Goal: Transaction & Acquisition: Purchase product/service

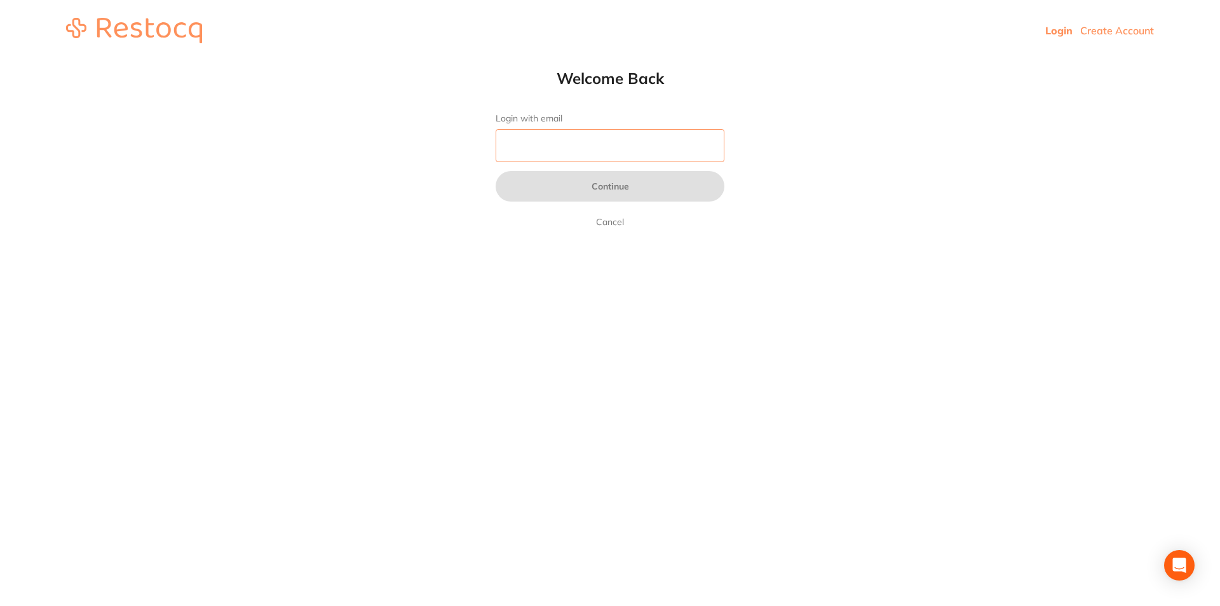
click at [591, 133] on input "Login with email" at bounding box center [610, 145] width 229 height 33
type input "[EMAIL_ADDRESS][DOMAIN_NAME]"
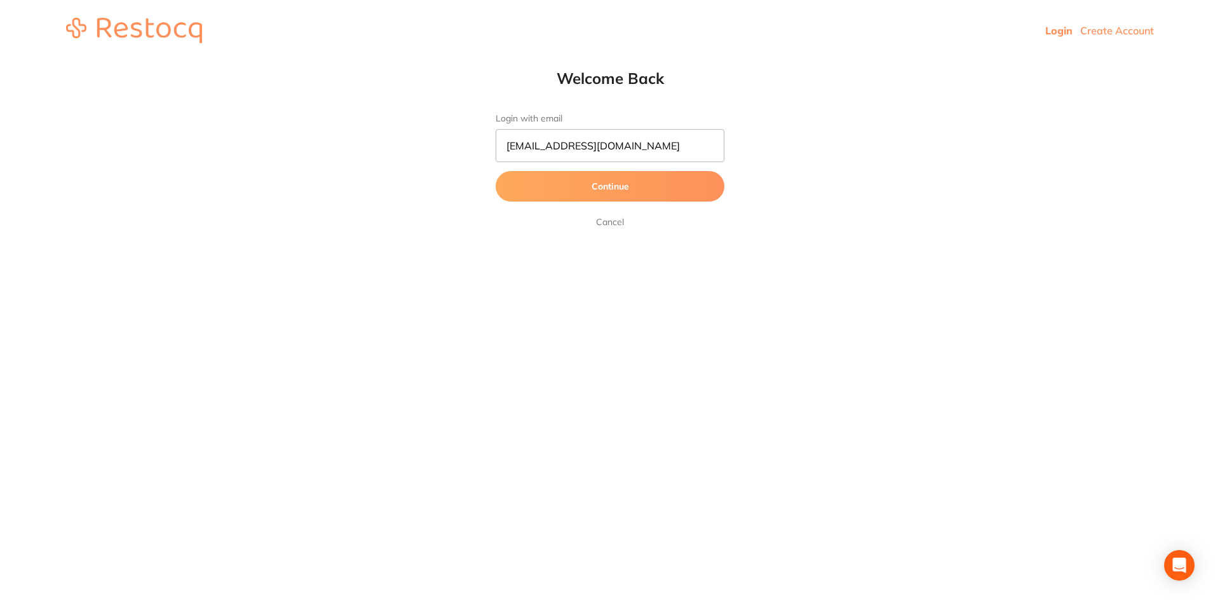
click at [606, 193] on button "Continue" at bounding box center [610, 186] width 229 height 31
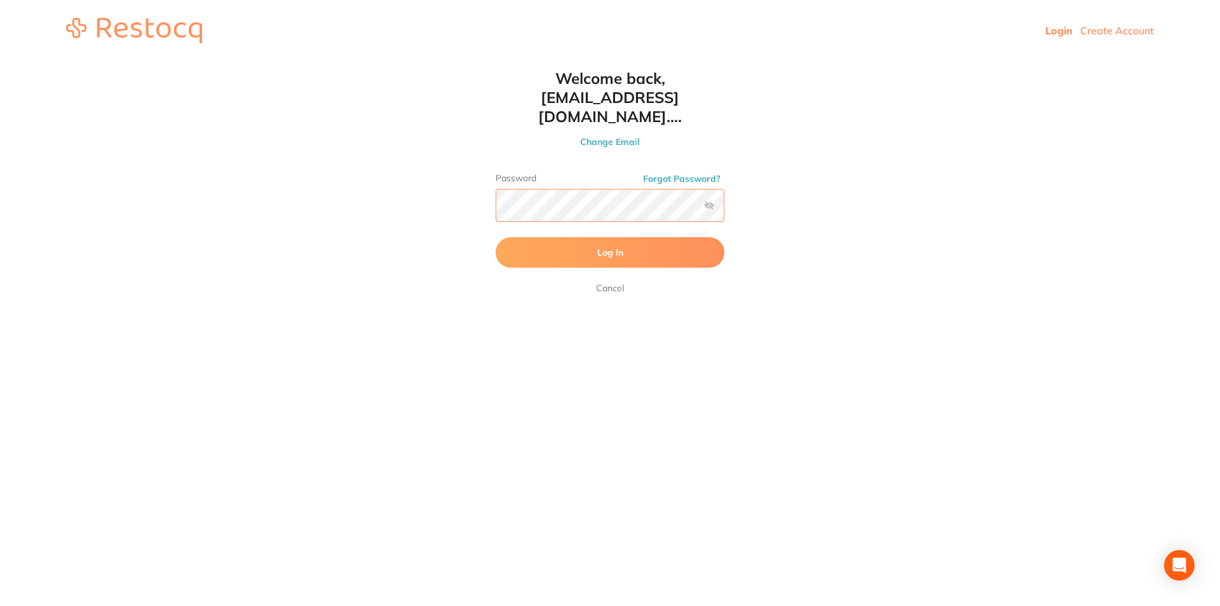
click at [496, 237] on button "Log In" at bounding box center [610, 252] width 229 height 31
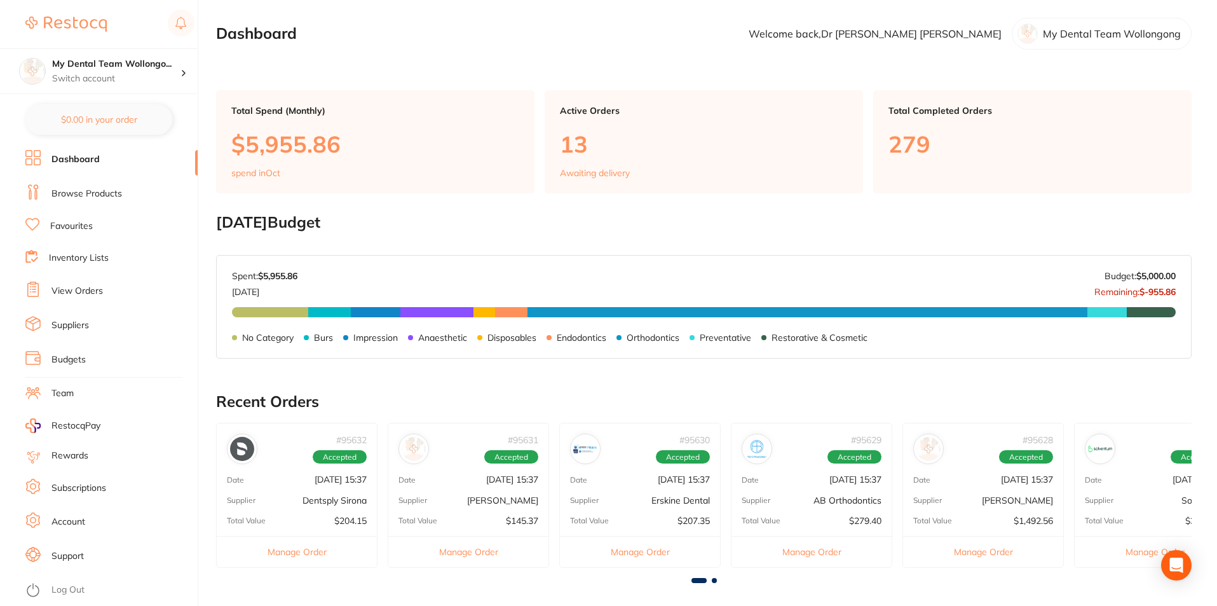
click at [103, 196] on link "Browse Products" at bounding box center [86, 193] width 71 height 13
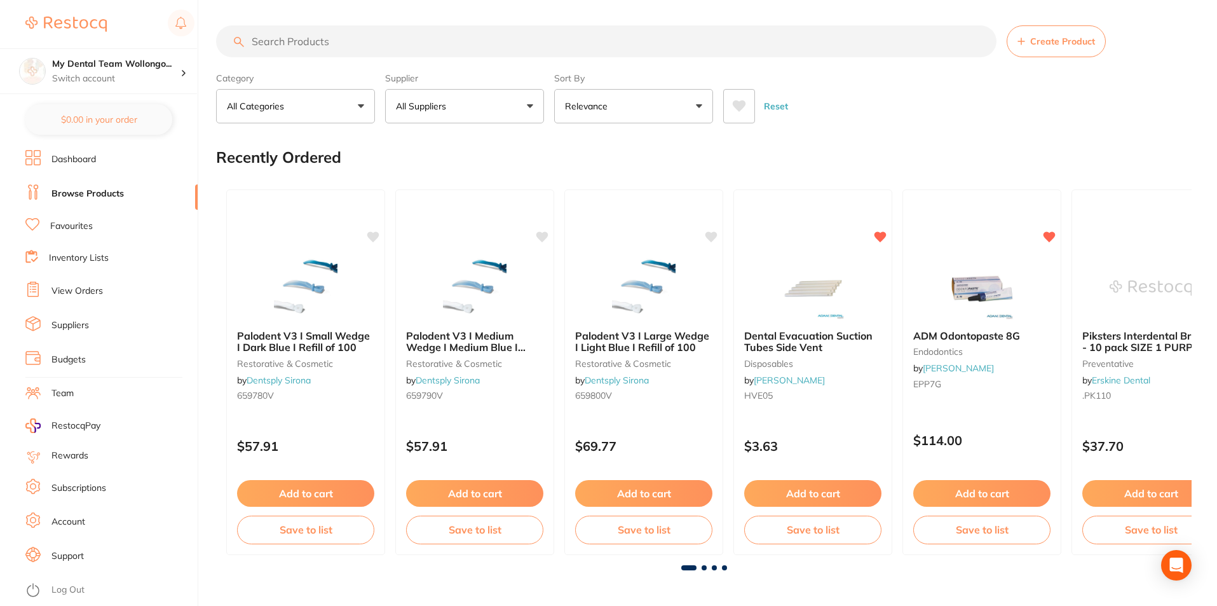
click at [351, 58] on section "Create Product Category All Categories All Categories 3D Printing anaesthetic a…" at bounding box center [704, 74] width 976 height 98
click at [361, 37] on input "search" at bounding box center [606, 41] width 780 height 32
type input "5067"
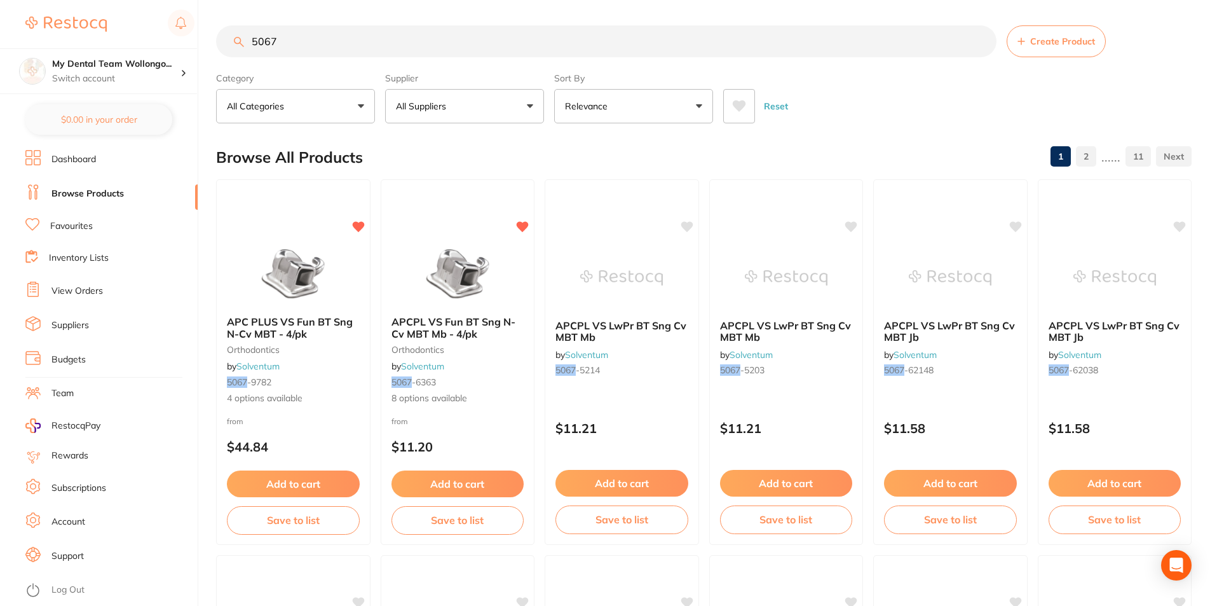
click at [271, 360] on div "APC PLUS VS Fun BT Sng N-Cv MBT - 4/pk orthodontics by Solventum 5067 -9782 4 o…" at bounding box center [293, 360] width 153 height 109
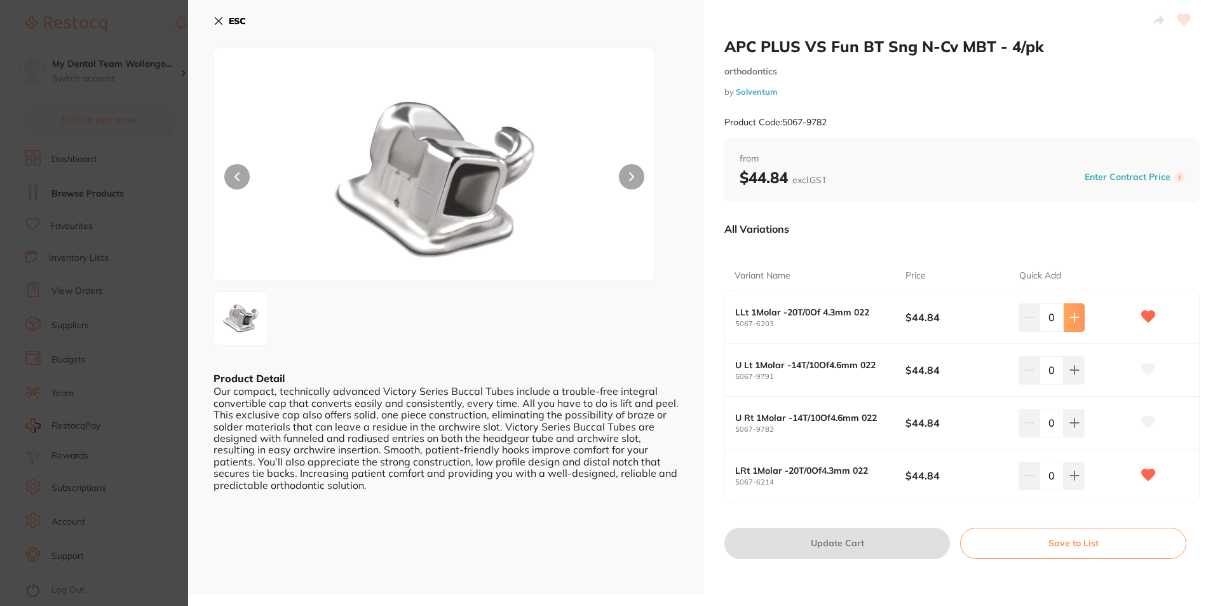
click at [1075, 322] on icon at bounding box center [1075, 317] width 10 height 10
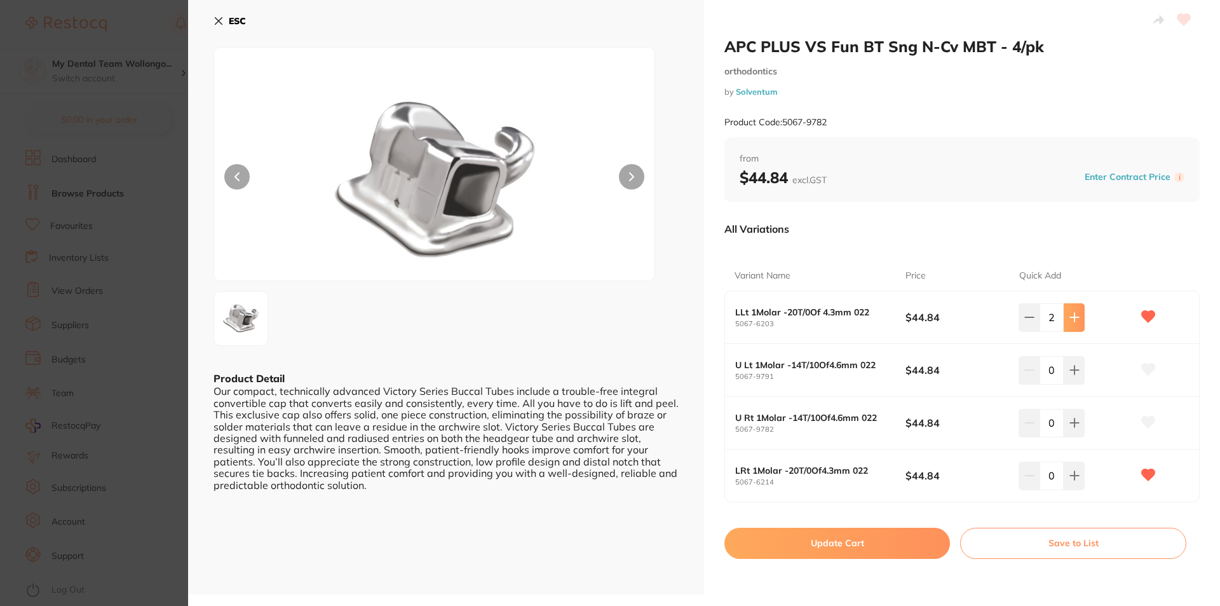
click at [1075, 322] on icon at bounding box center [1075, 317] width 10 height 10
click at [1069, 310] on button at bounding box center [1074, 317] width 21 height 28
type input "5"
click at [1077, 479] on button at bounding box center [1074, 475] width 21 height 28
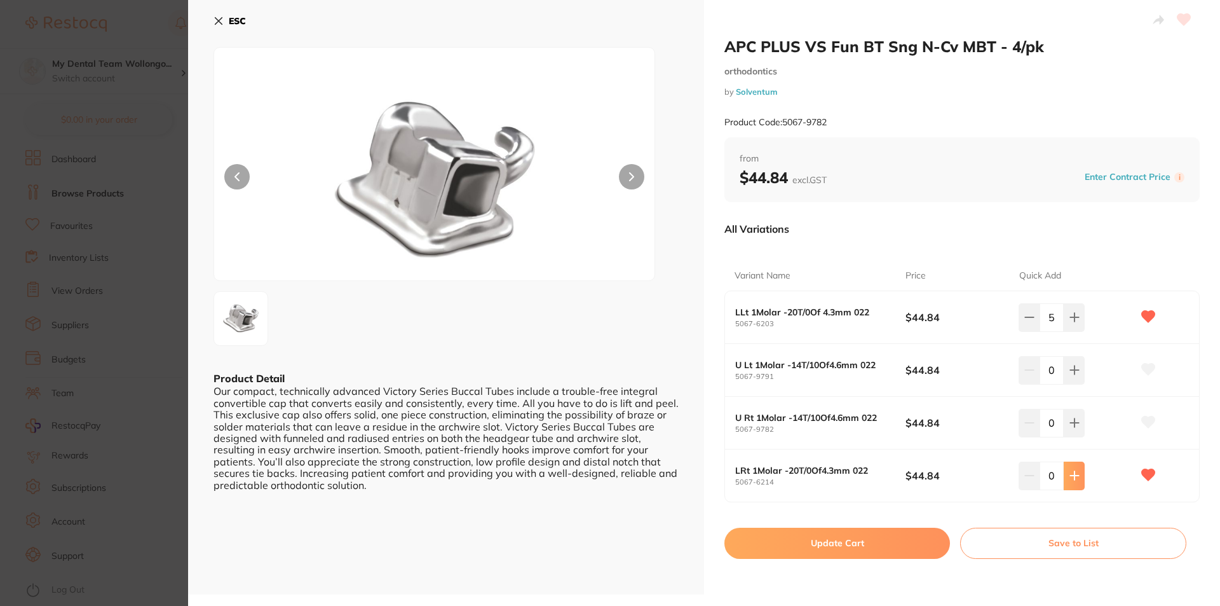
click at [1076, 479] on icon at bounding box center [1075, 475] width 10 height 10
click at [1076, 478] on icon at bounding box center [1075, 475] width 10 height 10
type input "5"
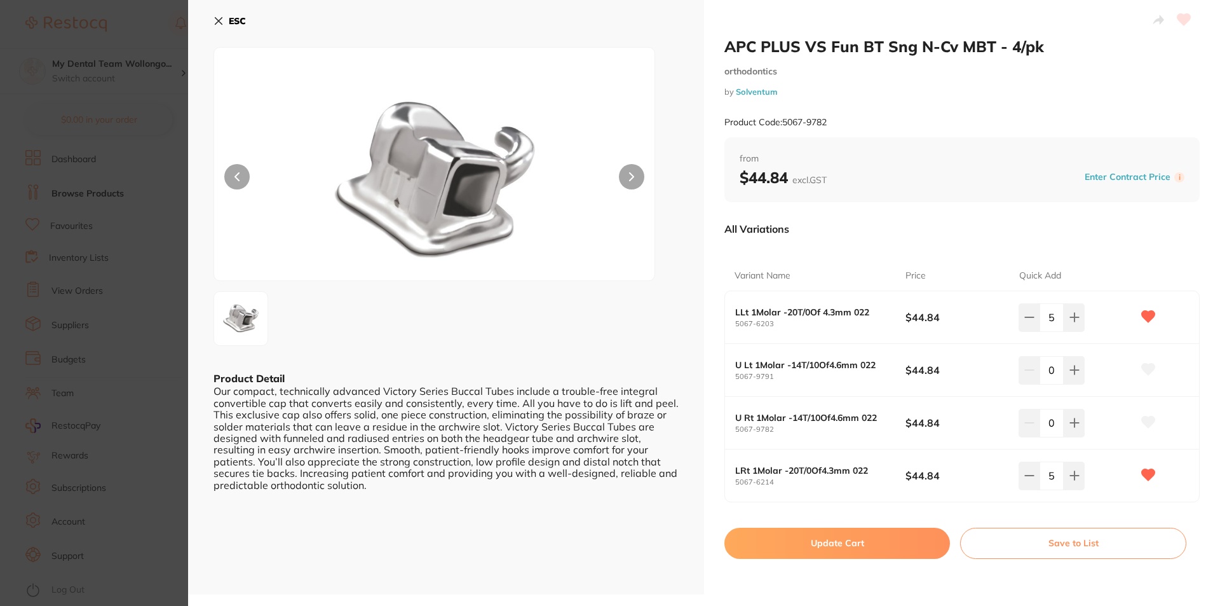
click at [850, 536] on button "Update Cart" at bounding box center [837, 542] width 226 height 31
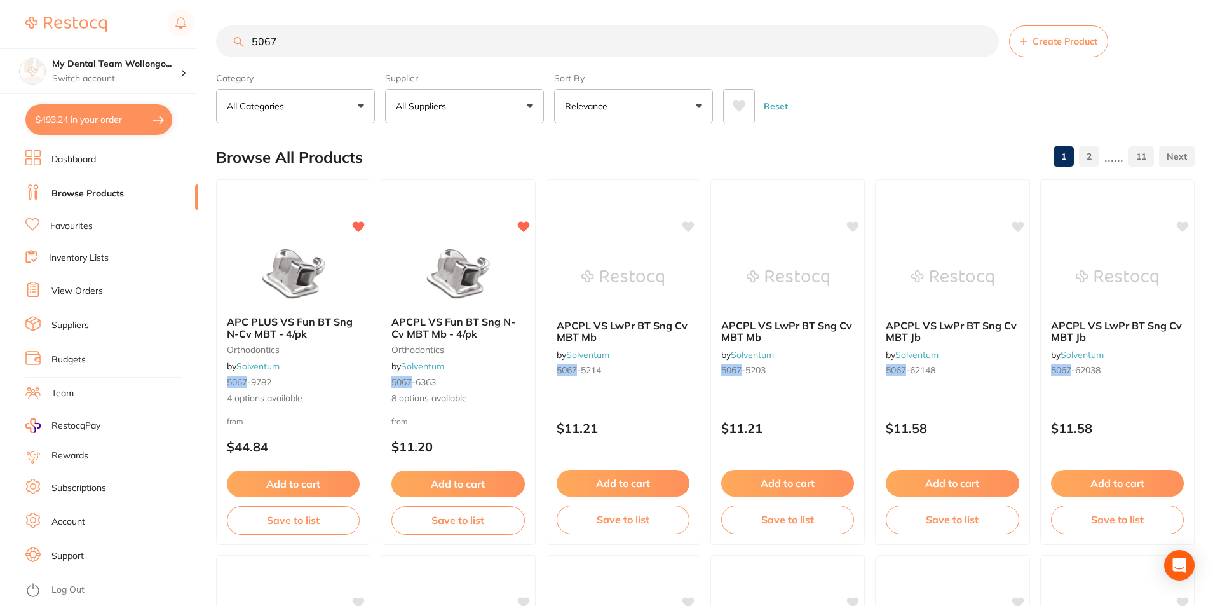
checkbox input "false"
click at [459, 298] on img at bounding box center [457, 273] width 83 height 64
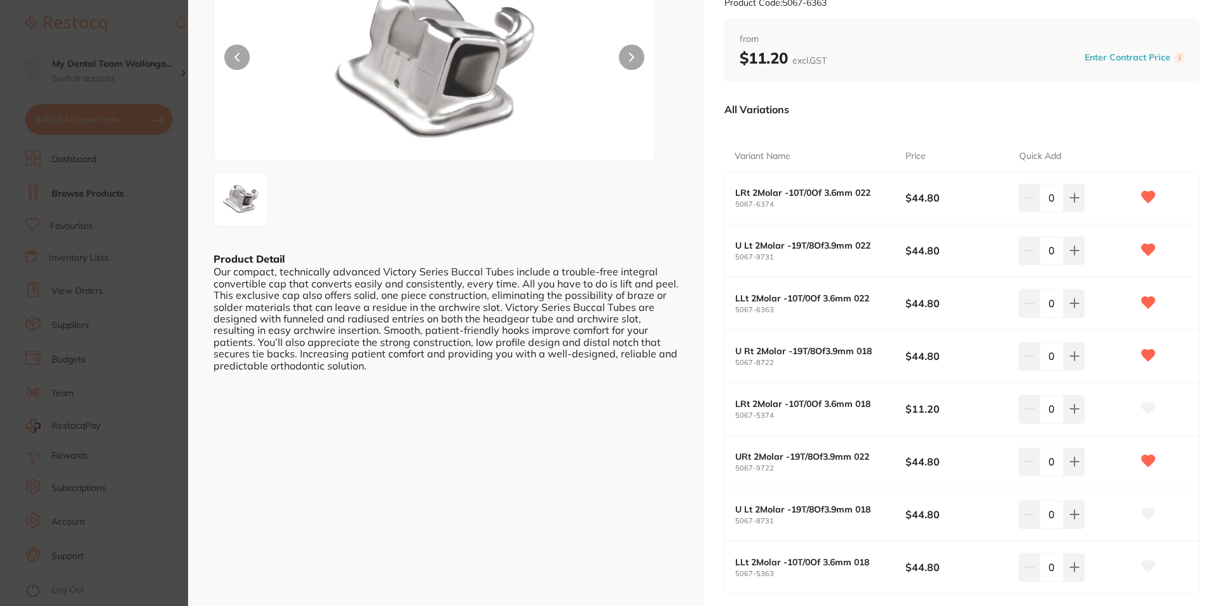
scroll to position [127, 0]
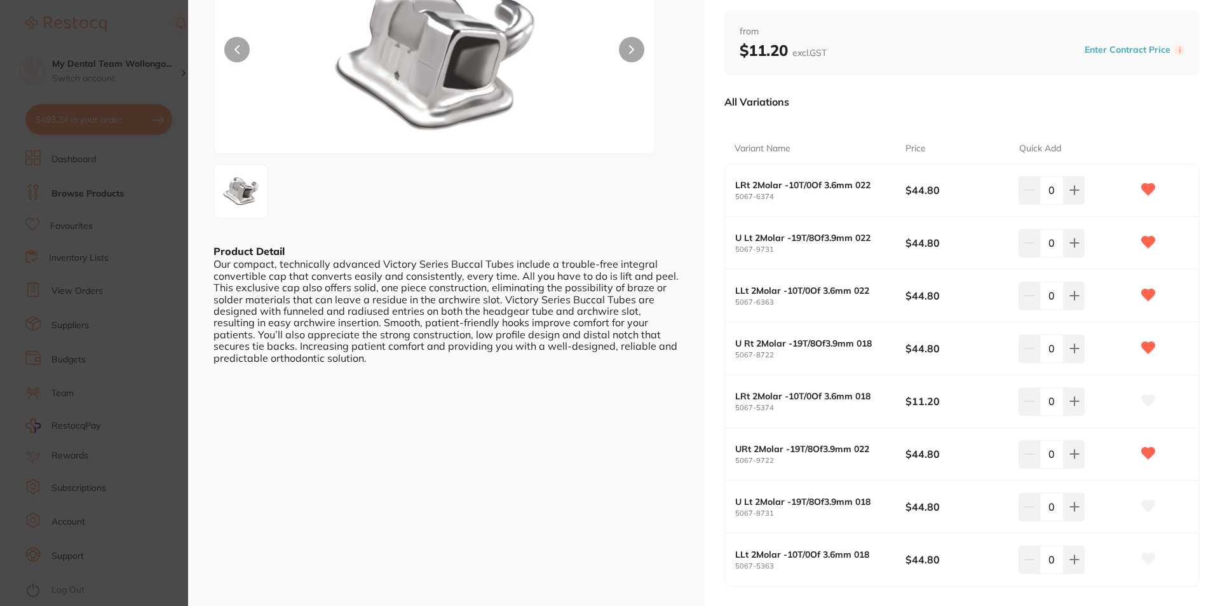
click at [1060, 191] on input "0" at bounding box center [1052, 190] width 24 height 28
click at [1070, 195] on icon at bounding box center [1075, 190] width 10 height 10
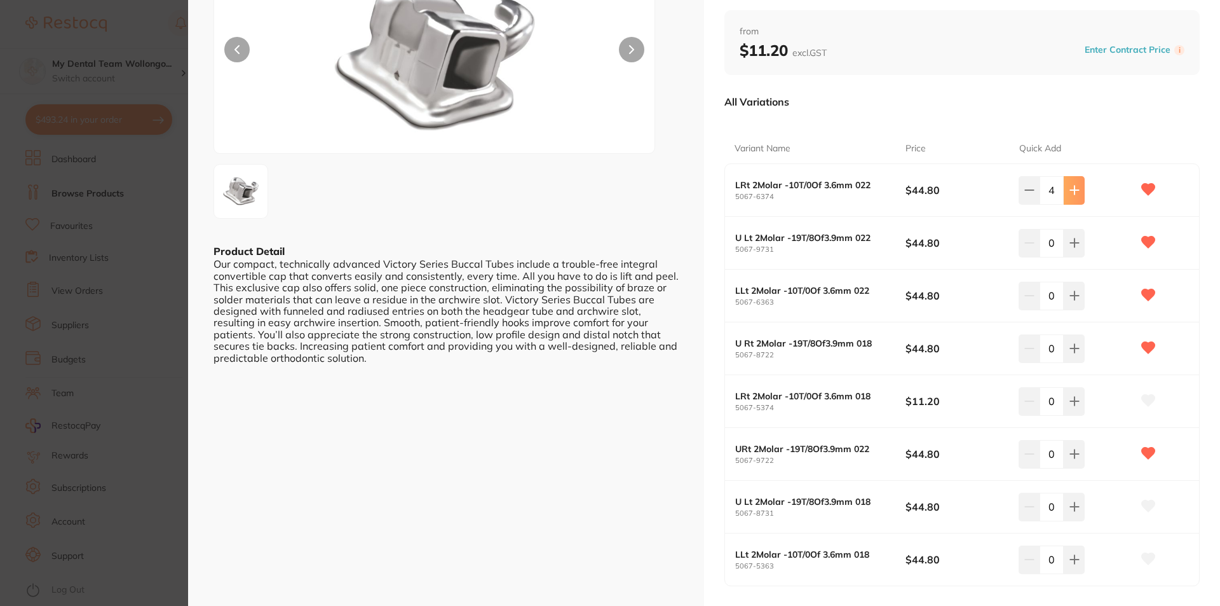
click at [1070, 195] on icon at bounding box center [1075, 190] width 10 height 10
type input "5"
click at [1074, 249] on button at bounding box center [1074, 243] width 21 height 28
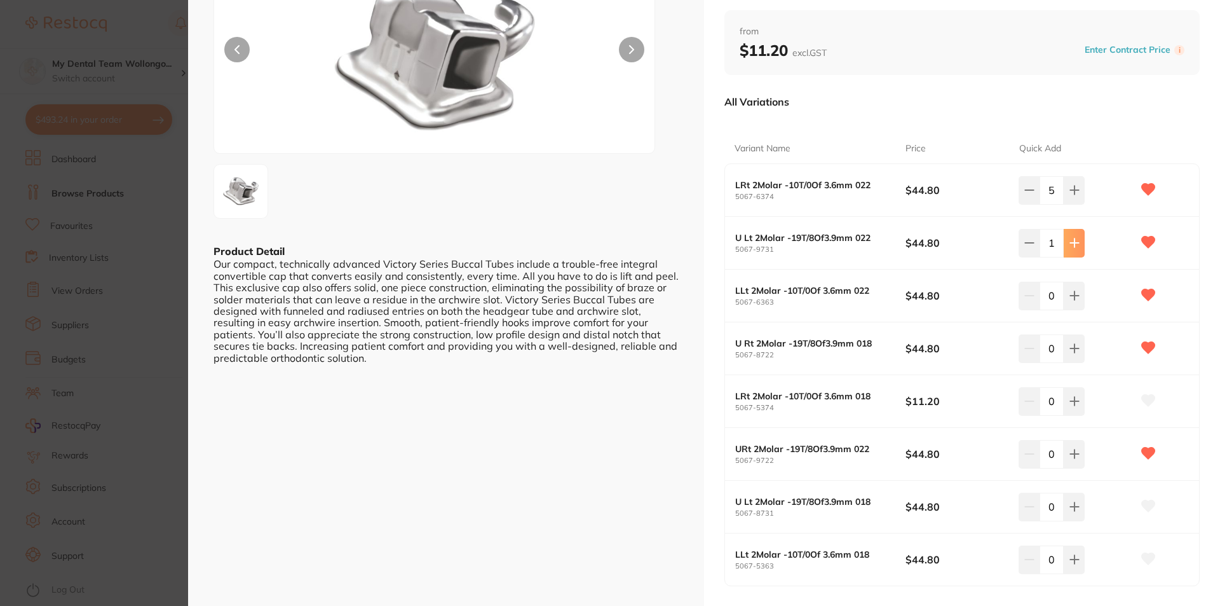
click at [1074, 249] on button at bounding box center [1074, 243] width 21 height 28
type input "5"
click at [1071, 295] on icon at bounding box center [1075, 295] width 10 height 10
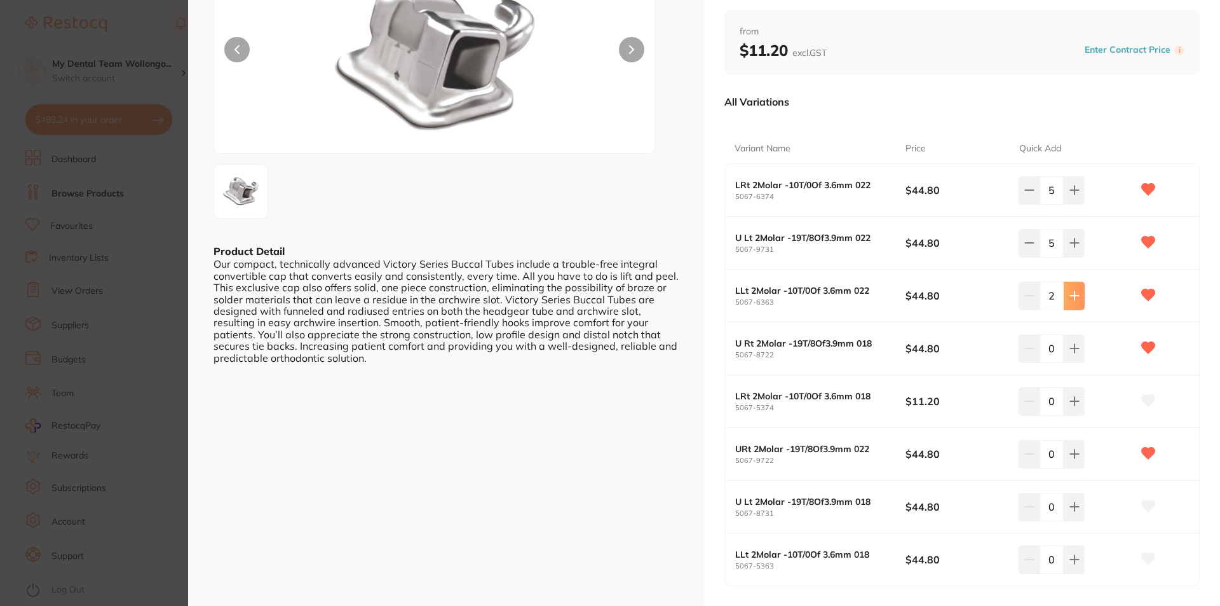
click at [1071, 295] on icon at bounding box center [1075, 295] width 10 height 10
click at [1064, 289] on button at bounding box center [1074, 296] width 21 height 28
type input "5"
click at [1071, 342] on button at bounding box center [1074, 348] width 21 height 28
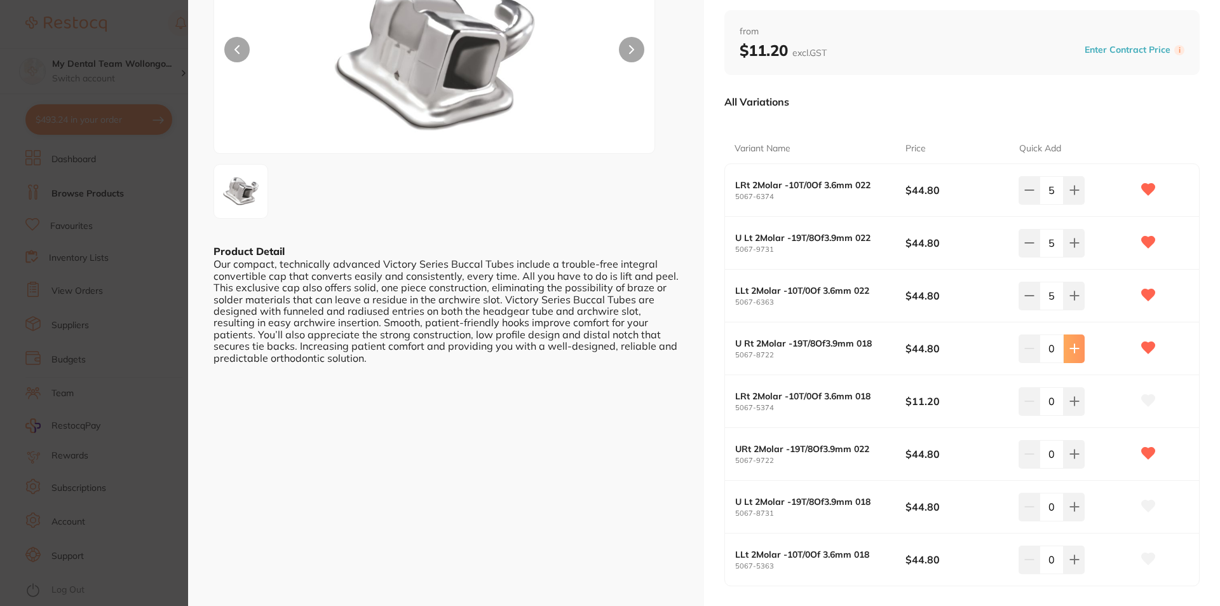
click at [1071, 342] on button at bounding box center [1074, 348] width 21 height 28
click at [1073, 346] on icon at bounding box center [1075, 348] width 10 height 10
type input "5"
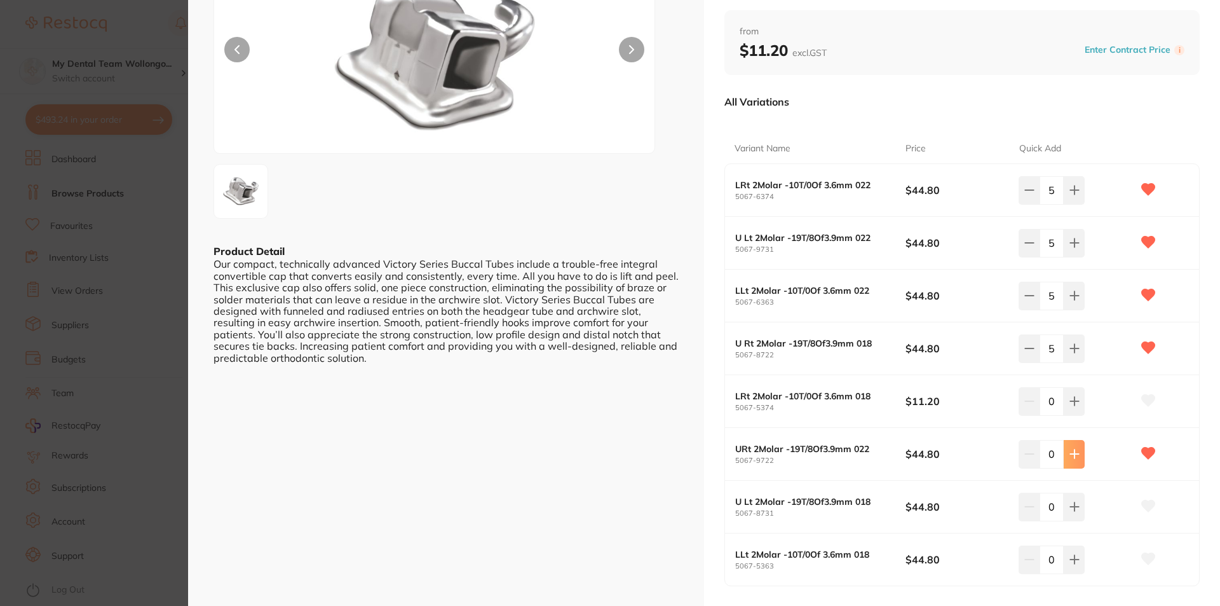
click at [1075, 461] on button at bounding box center [1074, 454] width 21 height 28
click at [1074, 461] on button at bounding box center [1074, 454] width 21 height 28
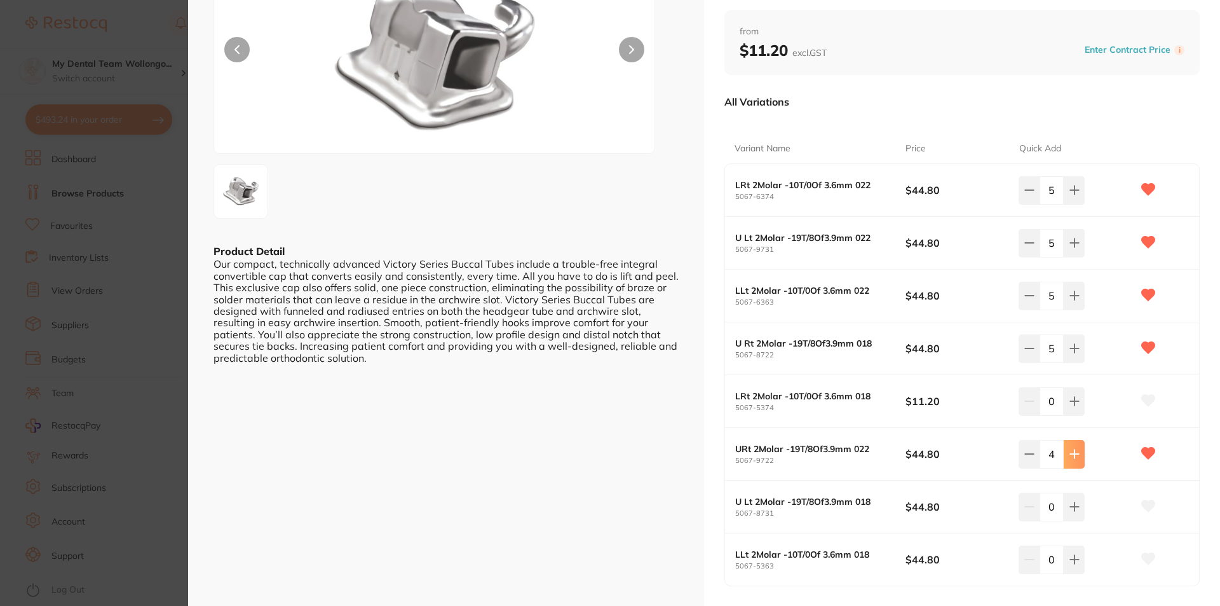
type input "5"
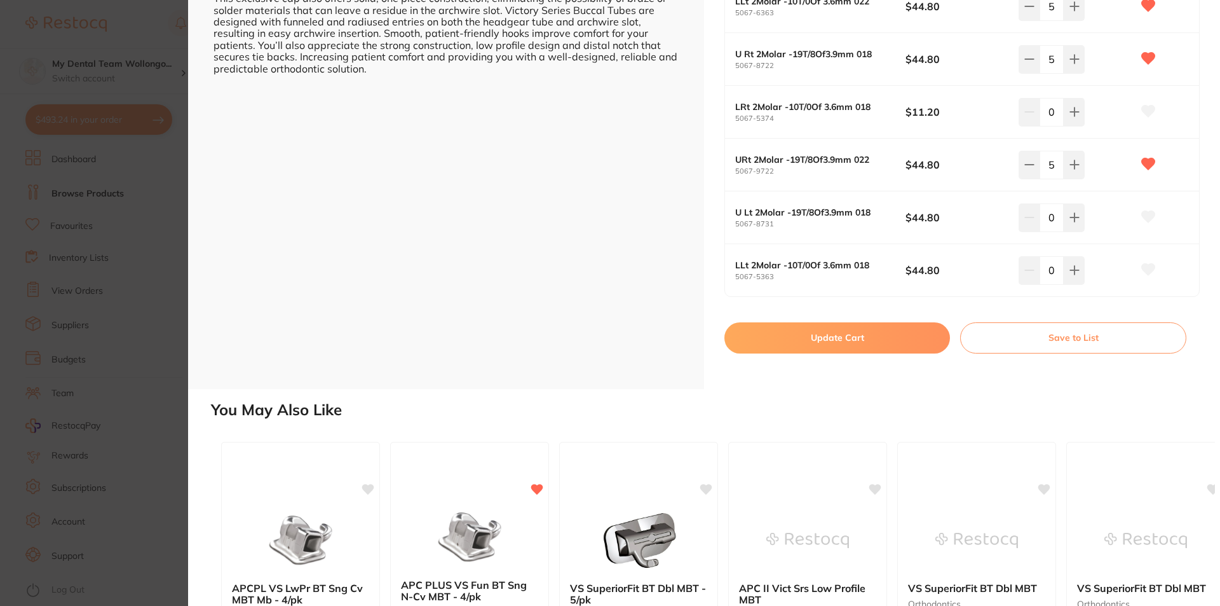
scroll to position [633, 0]
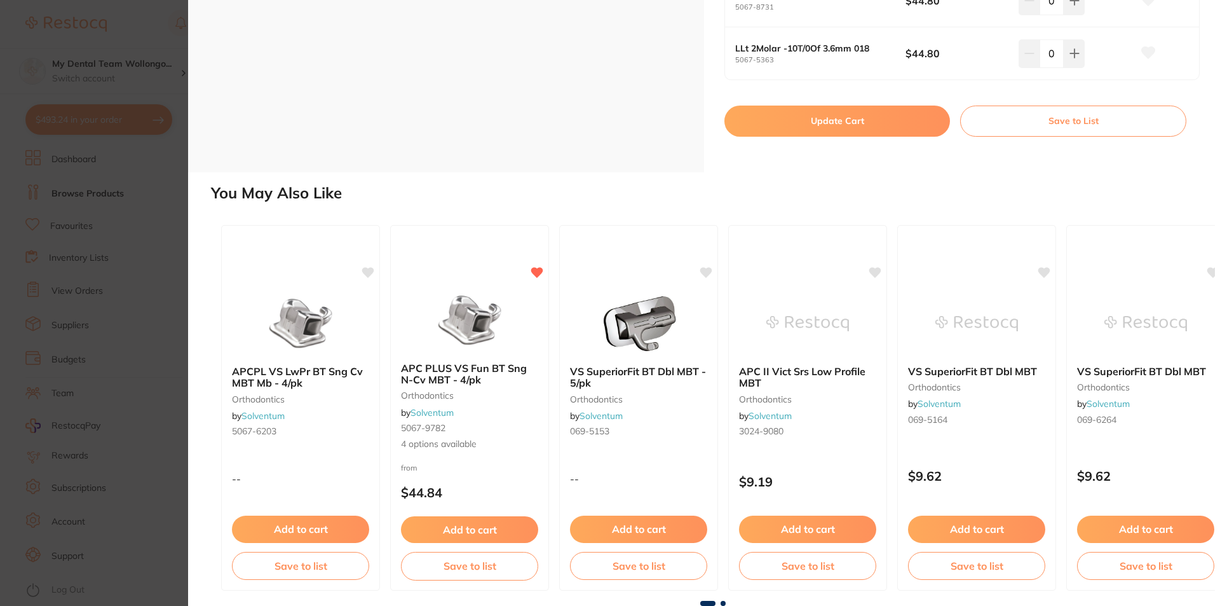
click at [841, 121] on button "Update Cart" at bounding box center [837, 120] width 226 height 31
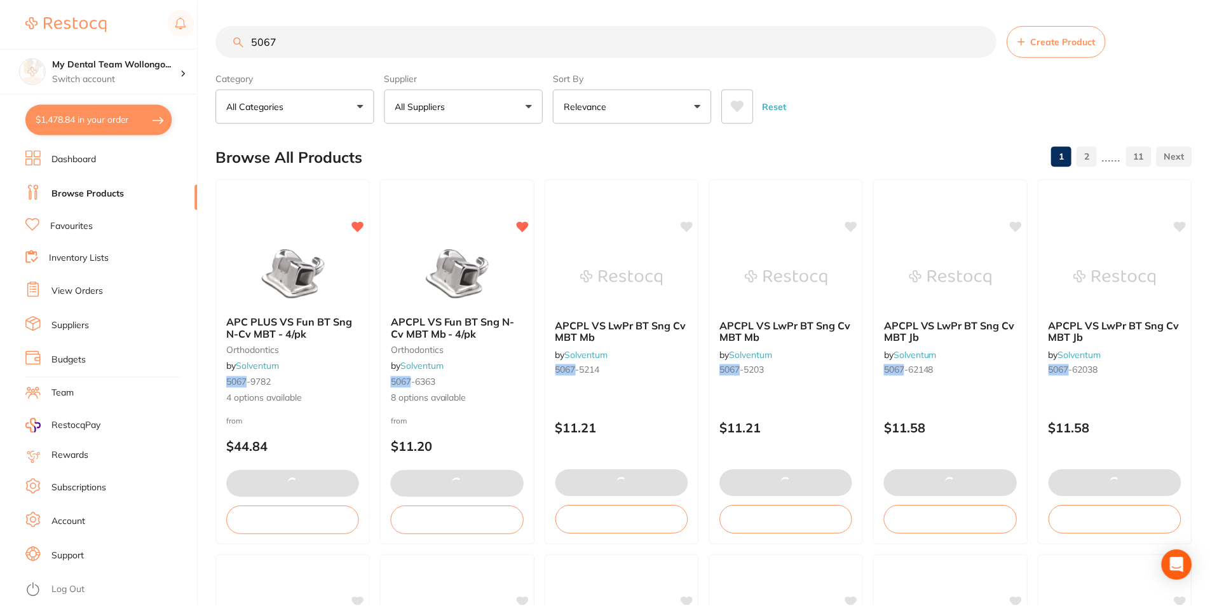
scroll to position [1, 0]
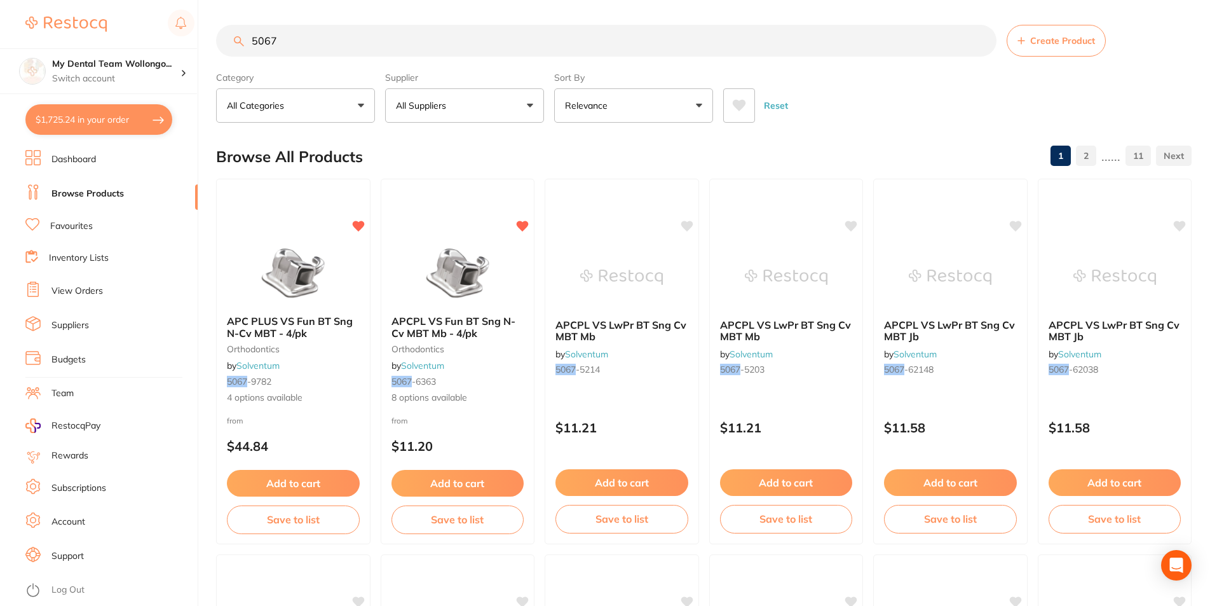
click at [48, 130] on button "$1,725.24 in your order" at bounding box center [98, 119] width 147 height 31
checkbox input "true"
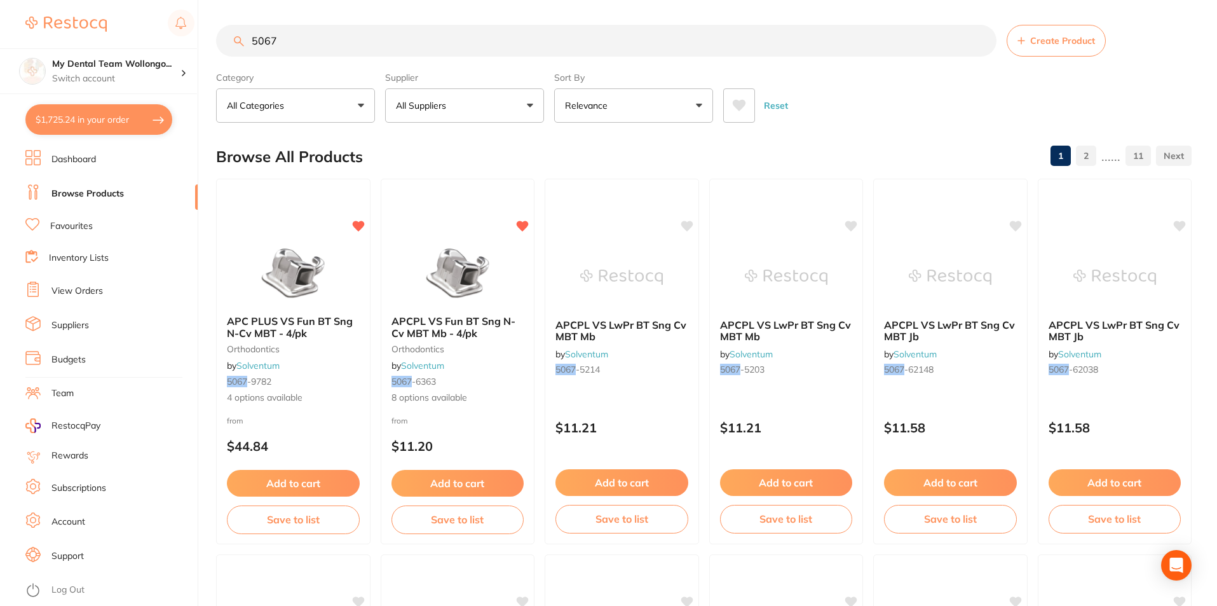
checkbox input "true"
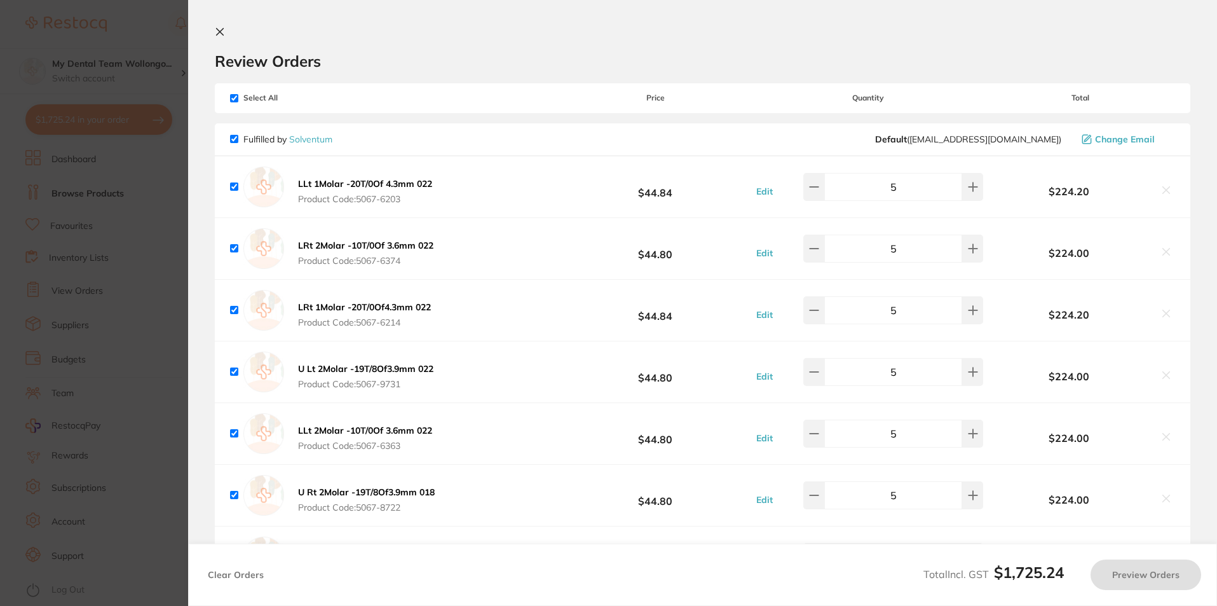
scroll to position [0, 0]
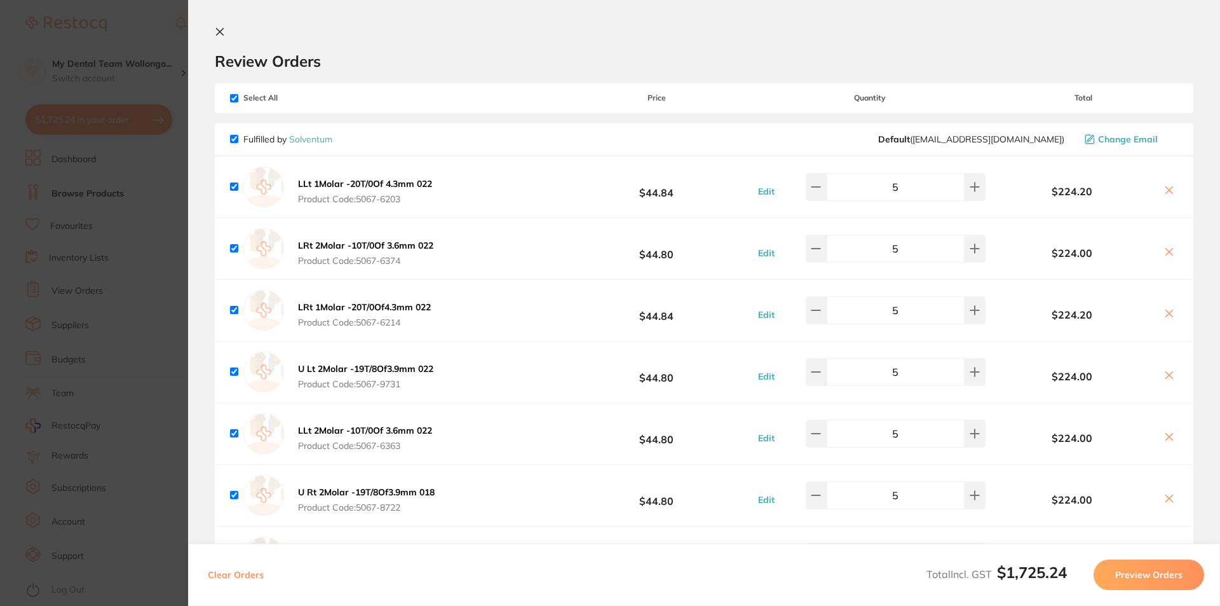
click at [1163, 573] on button "Preview Orders" at bounding box center [1149, 574] width 111 height 31
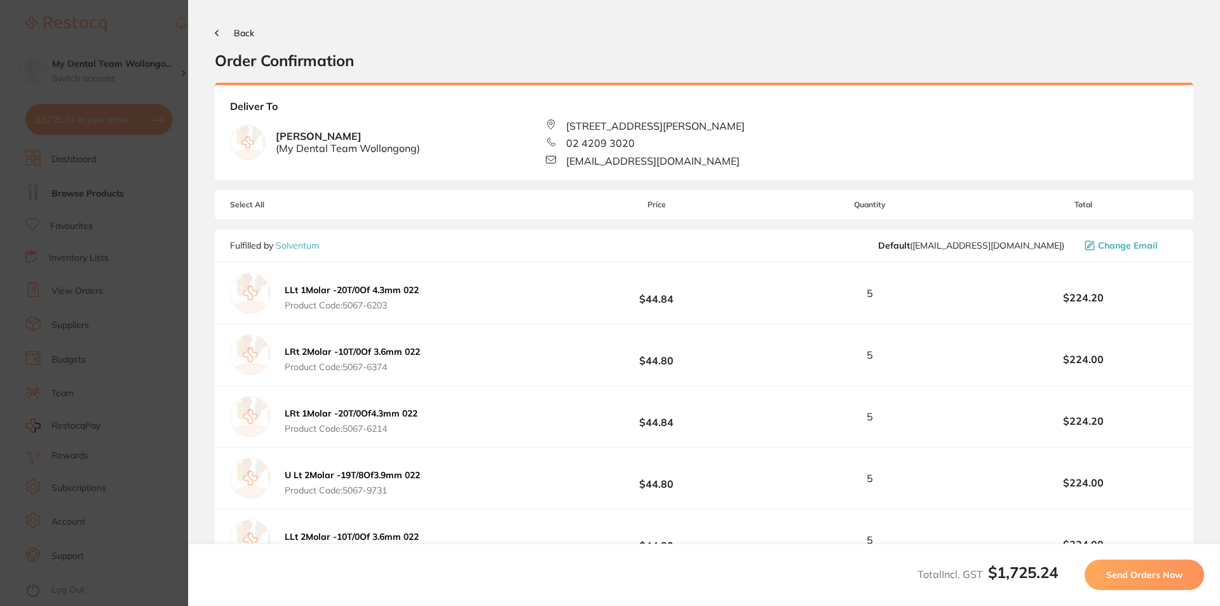
click at [1163, 573] on span "Send Orders Now" at bounding box center [1144, 574] width 76 height 11
click at [1163, 385] on div "LRt 2Molar -10T/0Of 3.6mm 022 Product Code: 5067-6374 $44.80 5 $224.00" at bounding box center [704, 354] width 979 height 61
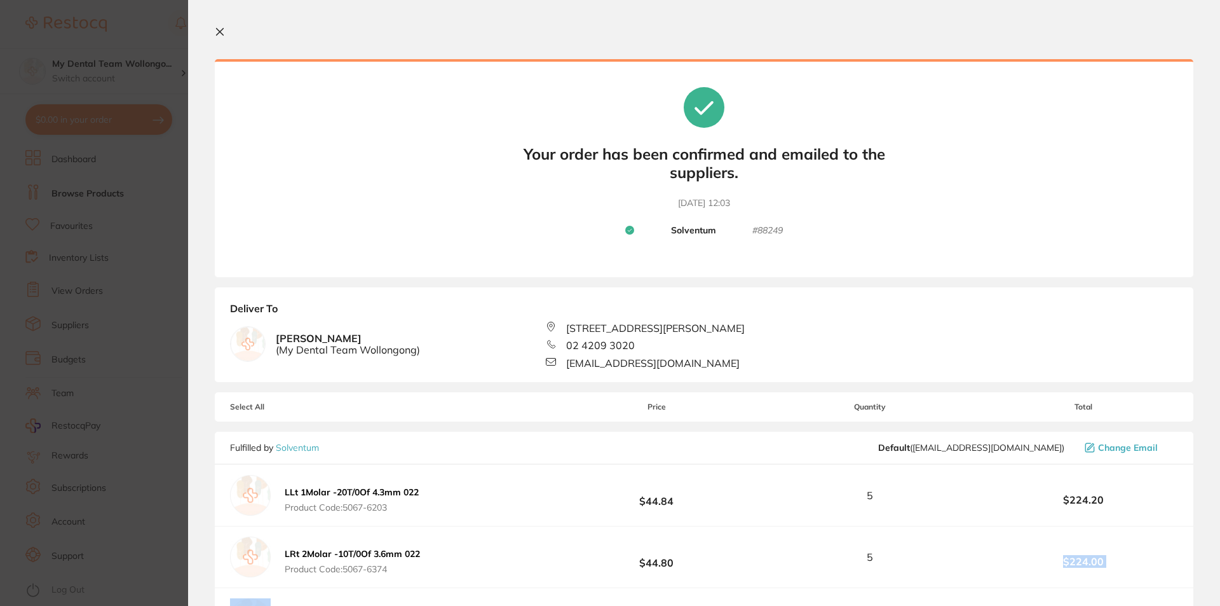
click at [218, 32] on icon at bounding box center [220, 32] width 10 height 10
